Goal: Task Accomplishment & Management: Manage account settings

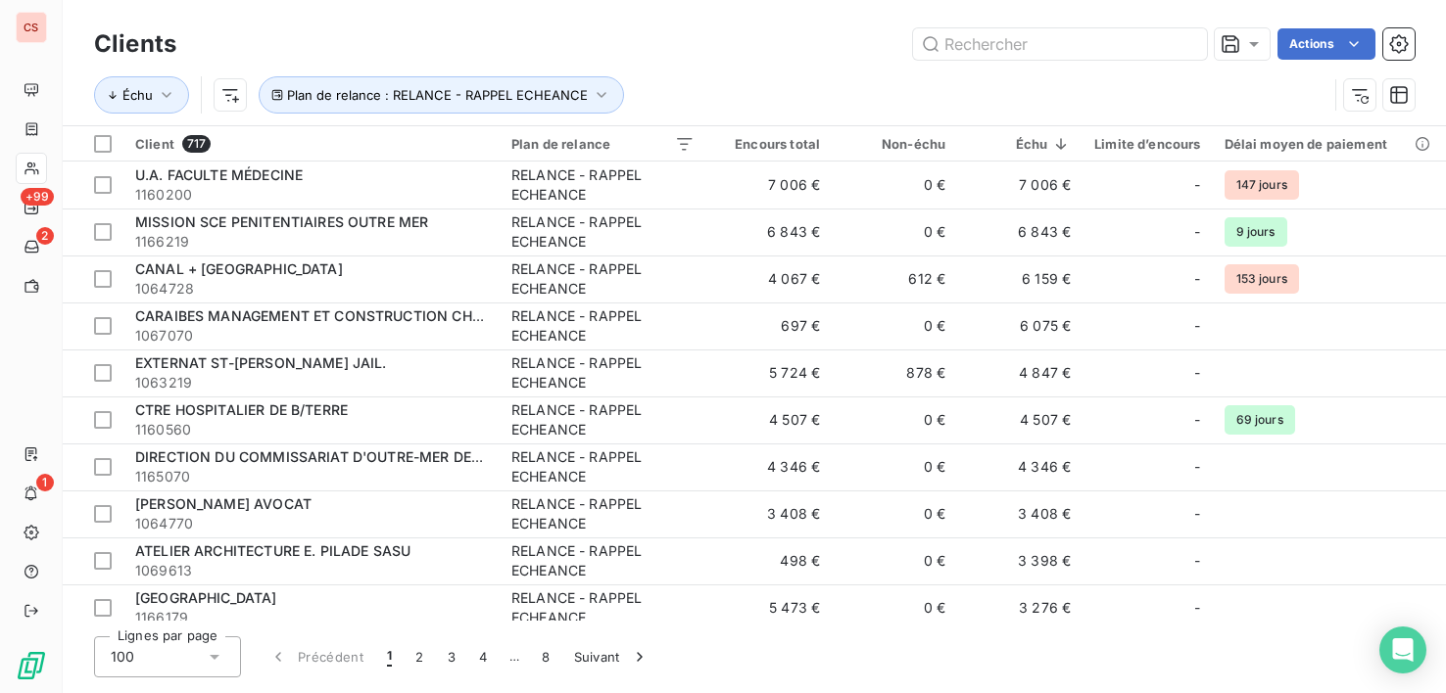
click at [1244, 658] on div "Lignes par page 100 Précédent 1 2 3 4 … 8 Suivant" at bounding box center [754, 657] width 1320 height 41
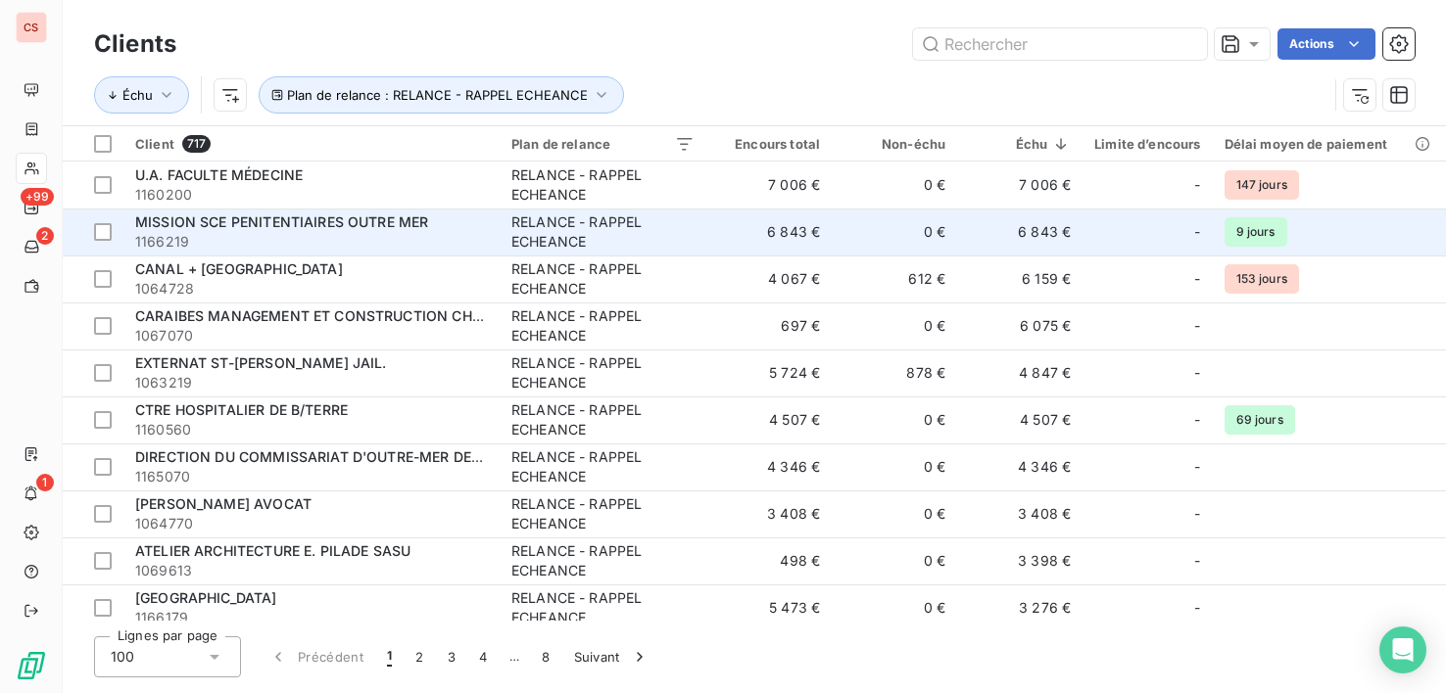
click at [1391, 217] on td "9 jours" at bounding box center [1329, 232] width 233 height 47
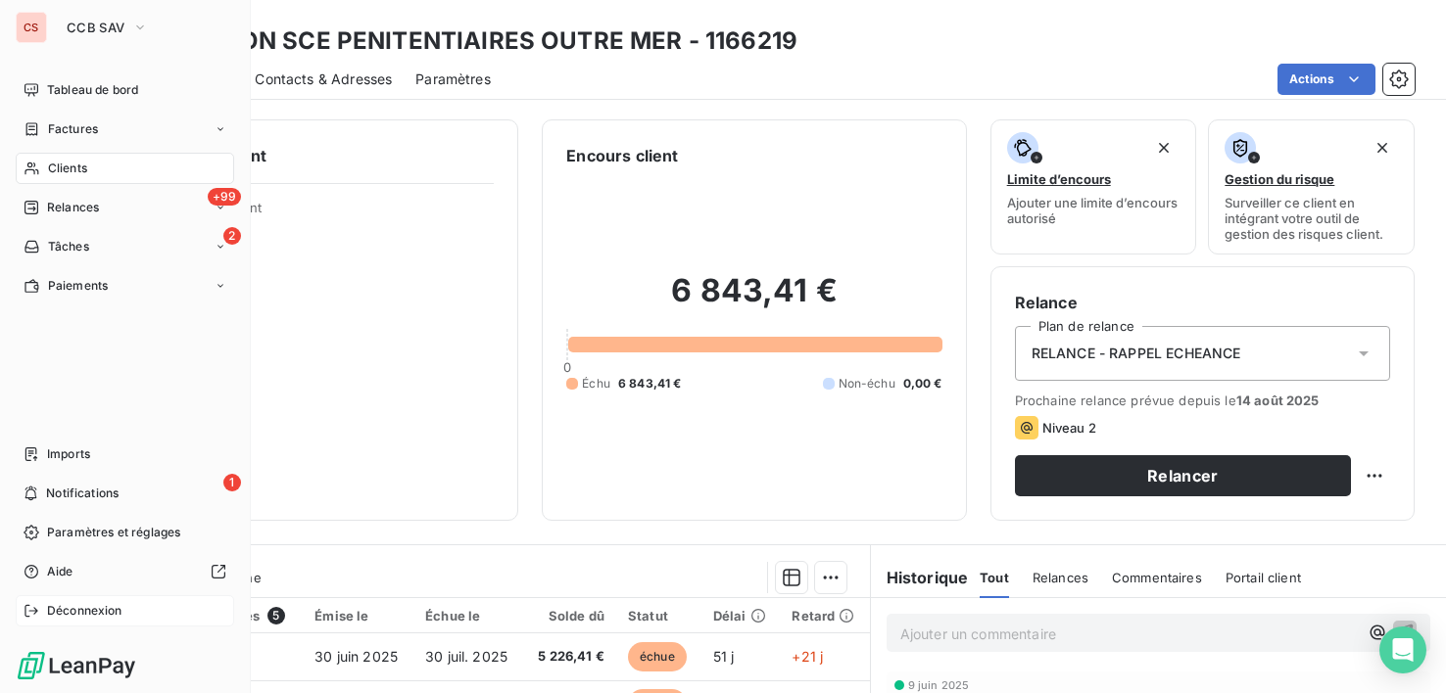
click at [92, 604] on span "Déconnexion" at bounding box center [84, 611] width 75 height 18
